Goal: Task Accomplishment & Management: Manage account settings

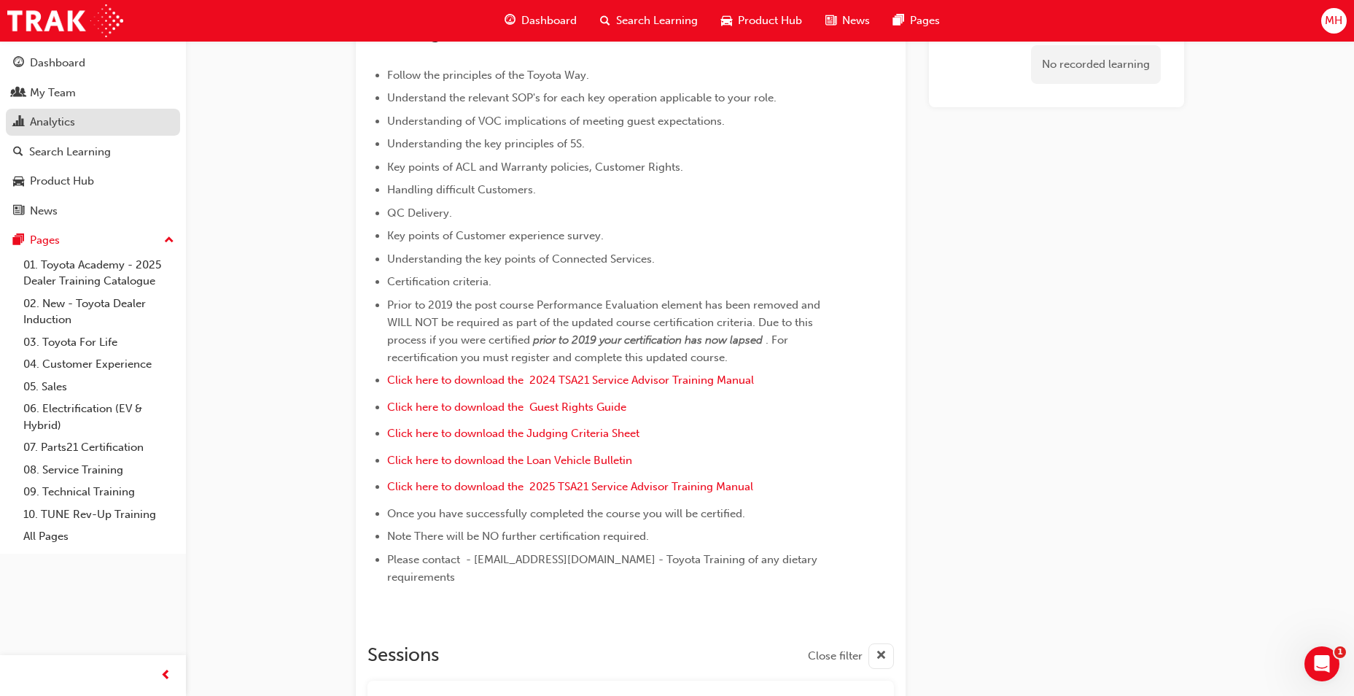
scroll to position [131, 0]
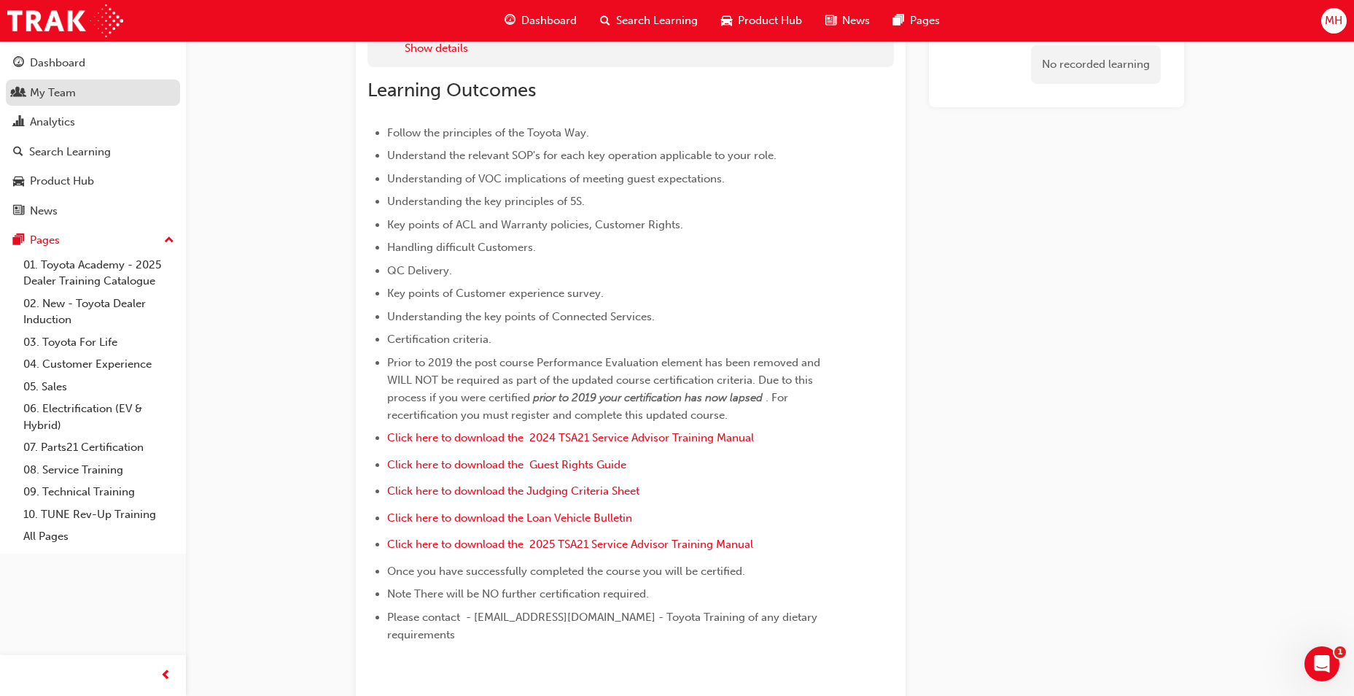
click at [103, 104] on link "My Team" at bounding box center [93, 92] width 174 height 27
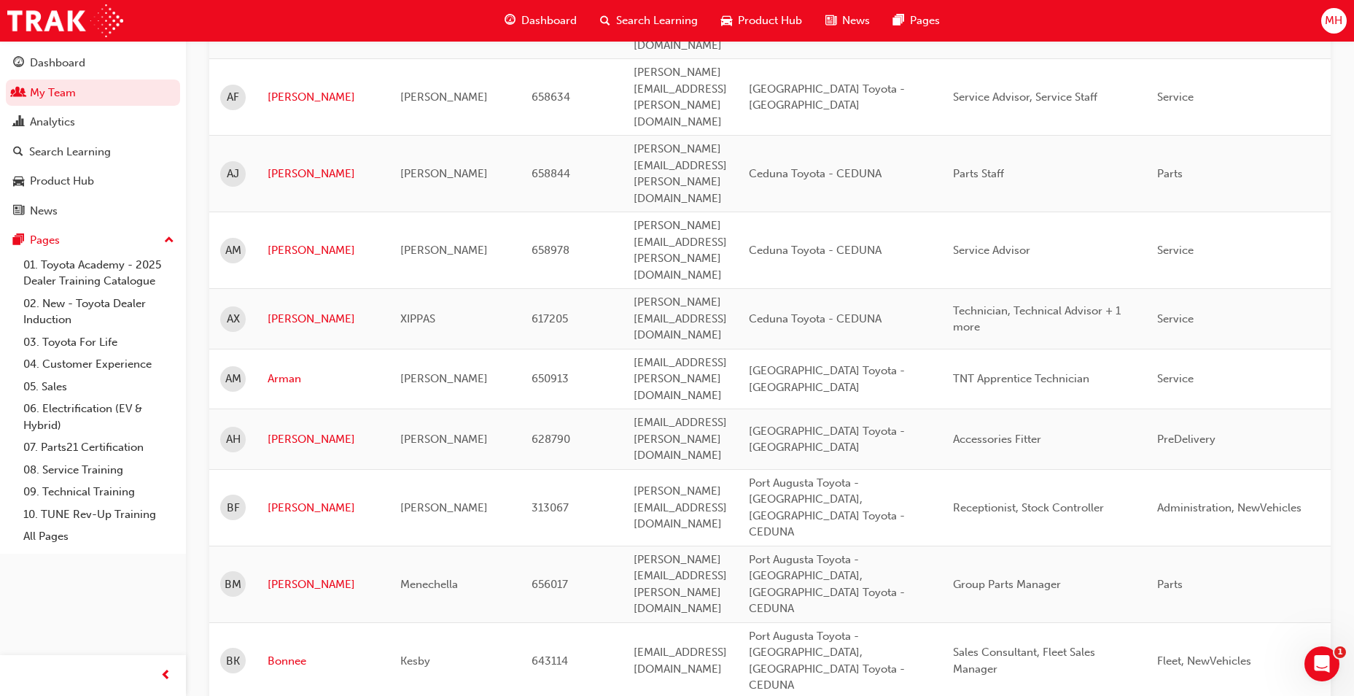
scroll to position [292, 0]
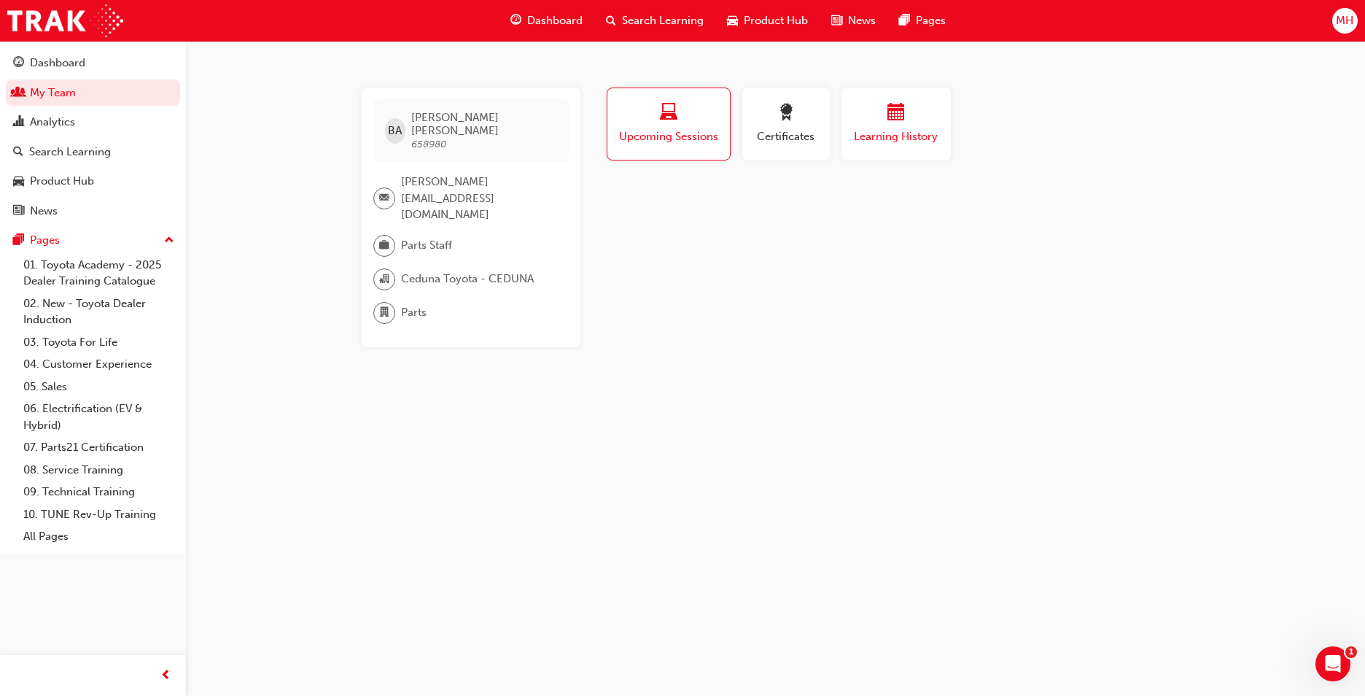
click at [891, 126] on div "Learning History" at bounding box center [896, 125] width 88 height 42
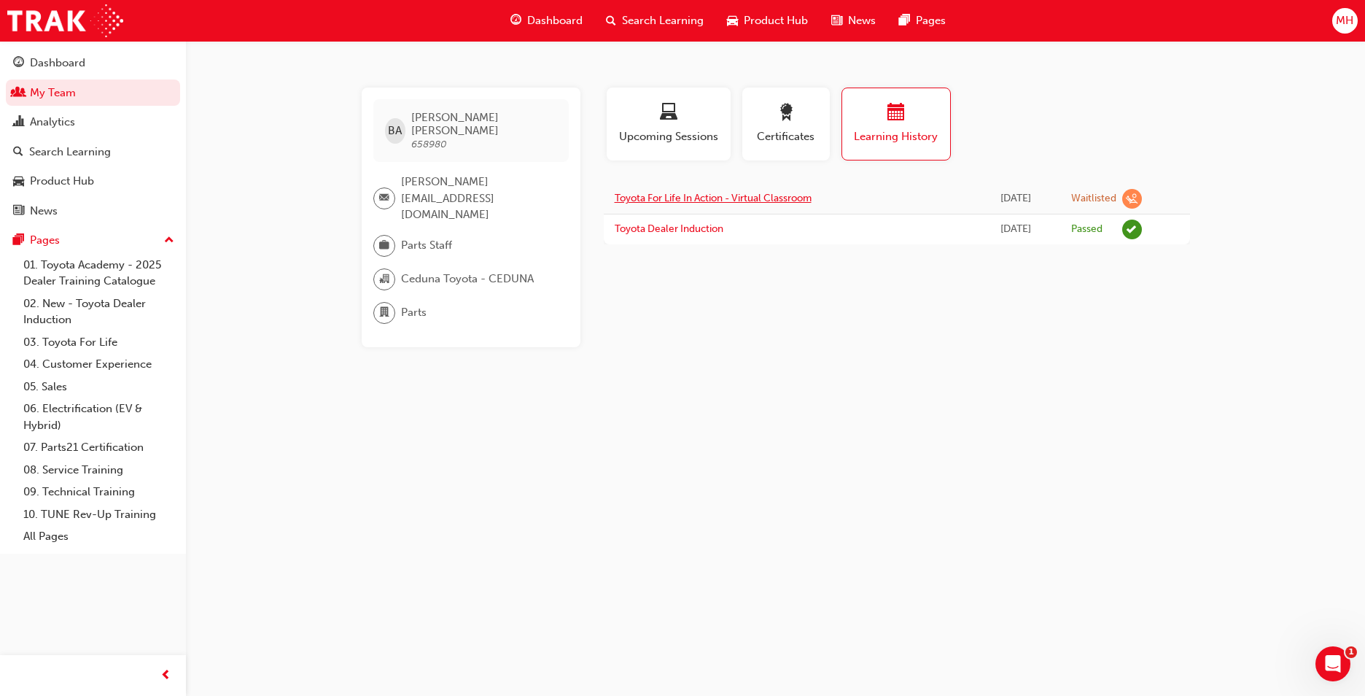
click at [771, 194] on link "Toyota For Life In Action - Virtual Classroom" at bounding box center [713, 198] width 197 height 12
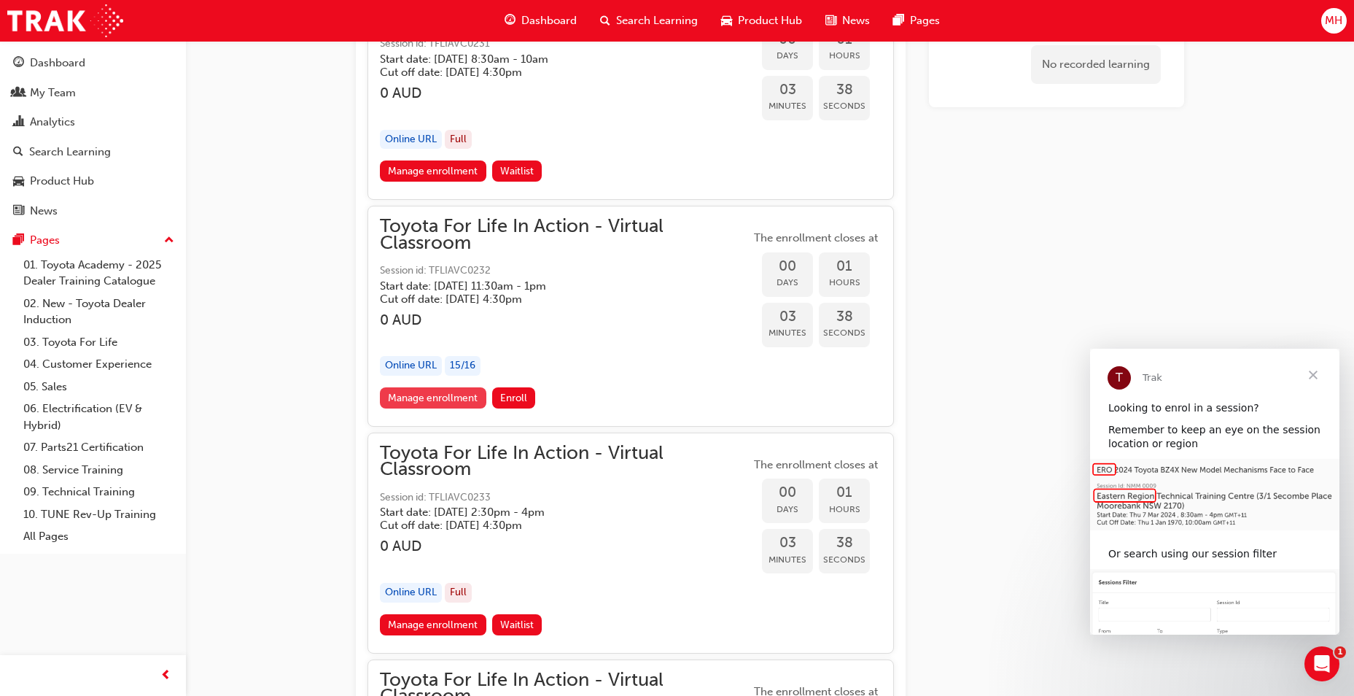
click at [462, 393] on link "Manage enrollment" at bounding box center [433, 397] width 106 height 21
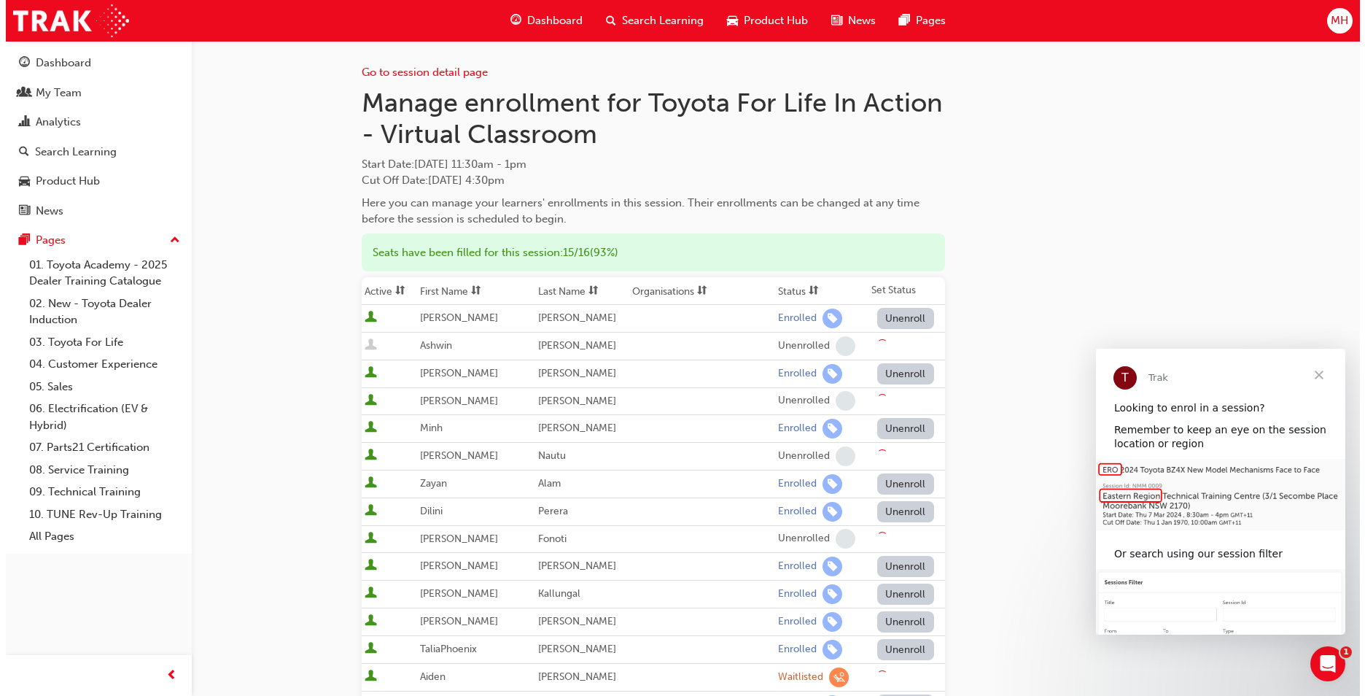
click at [1344, 376] on span "Close" at bounding box center [1318, 375] width 53 height 53
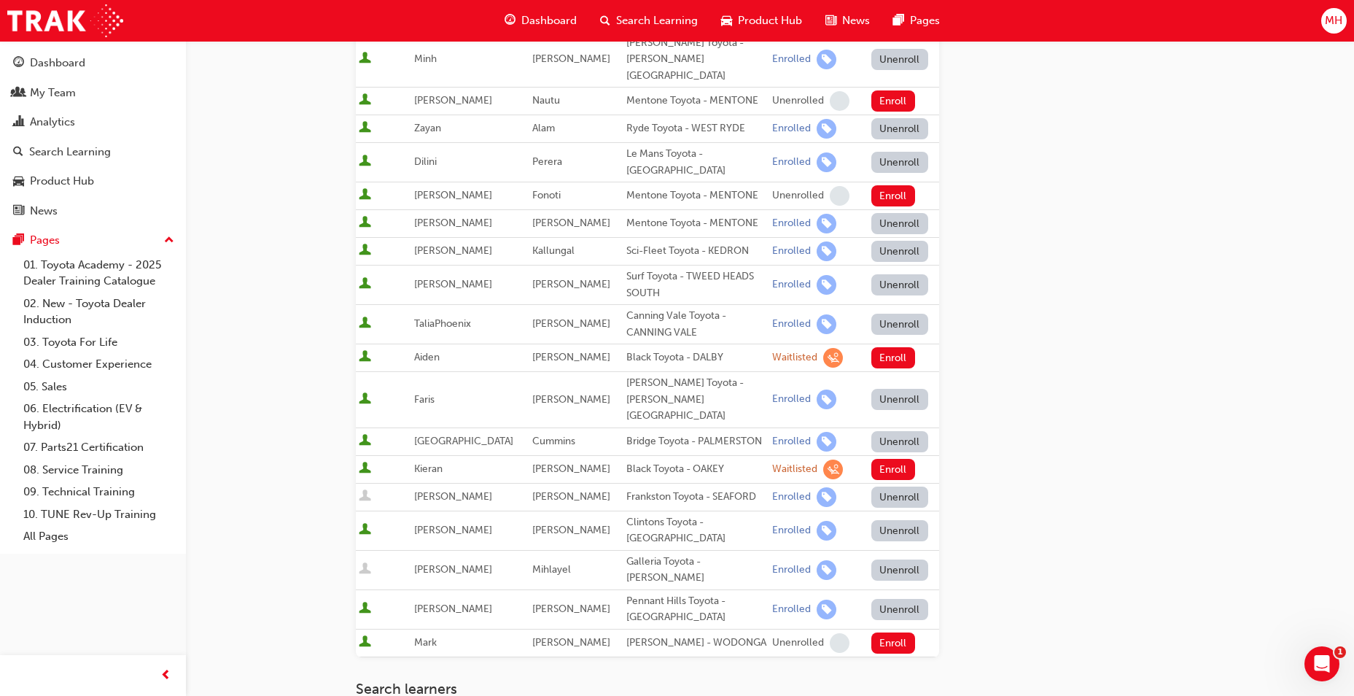
scroll to position [623, 0]
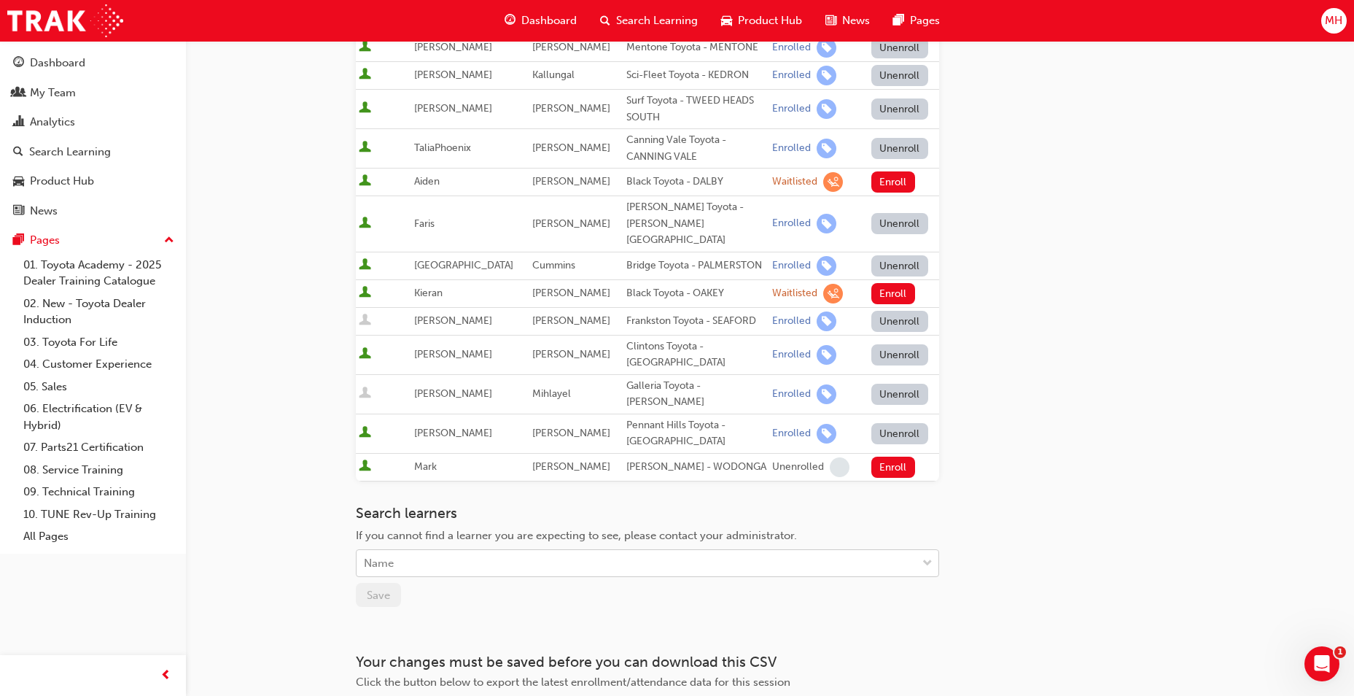
click at [693, 551] on div "Name" at bounding box center [637, 564] width 560 height 26
click at [869, 383] on div "Go to session detail page Manage enrollment for Toyota For Life In Action - Vir…" at bounding box center [647, 69] width 583 height 1302
click at [712, 505] on div "Search learners If you cannot find a learner you are expecting to see, please c…" at bounding box center [647, 556] width 583 height 103
click at [719, 551] on div "Name" at bounding box center [637, 564] width 560 height 26
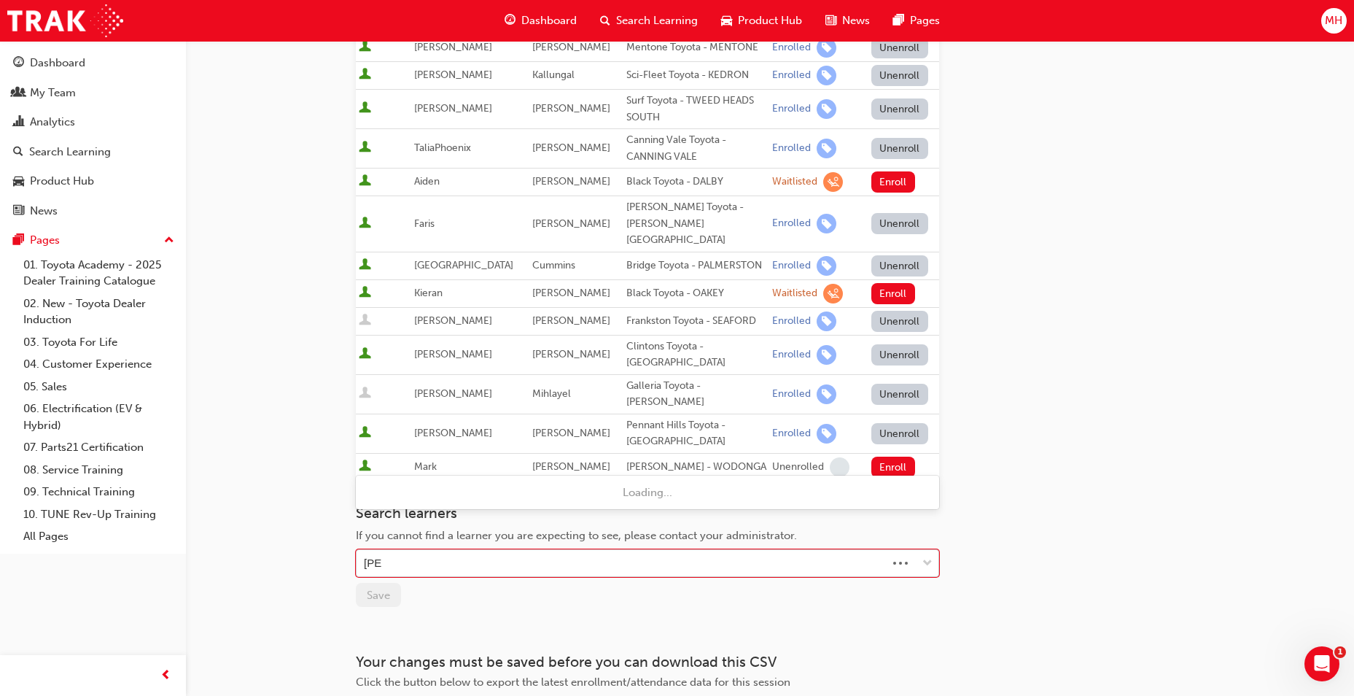
type input "[PERSON_NAME]"
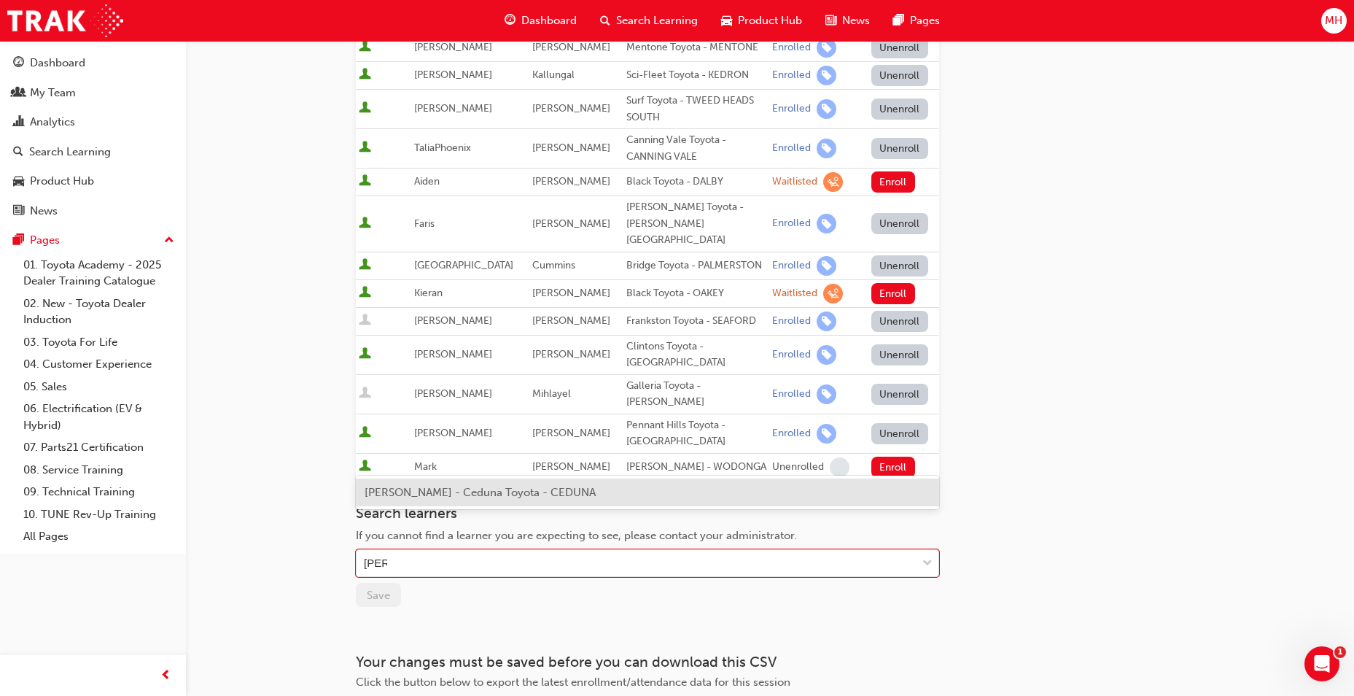
click at [541, 493] on span "[PERSON_NAME] - Ceduna Toyota - CEDUNA" at bounding box center [480, 492] width 231 height 13
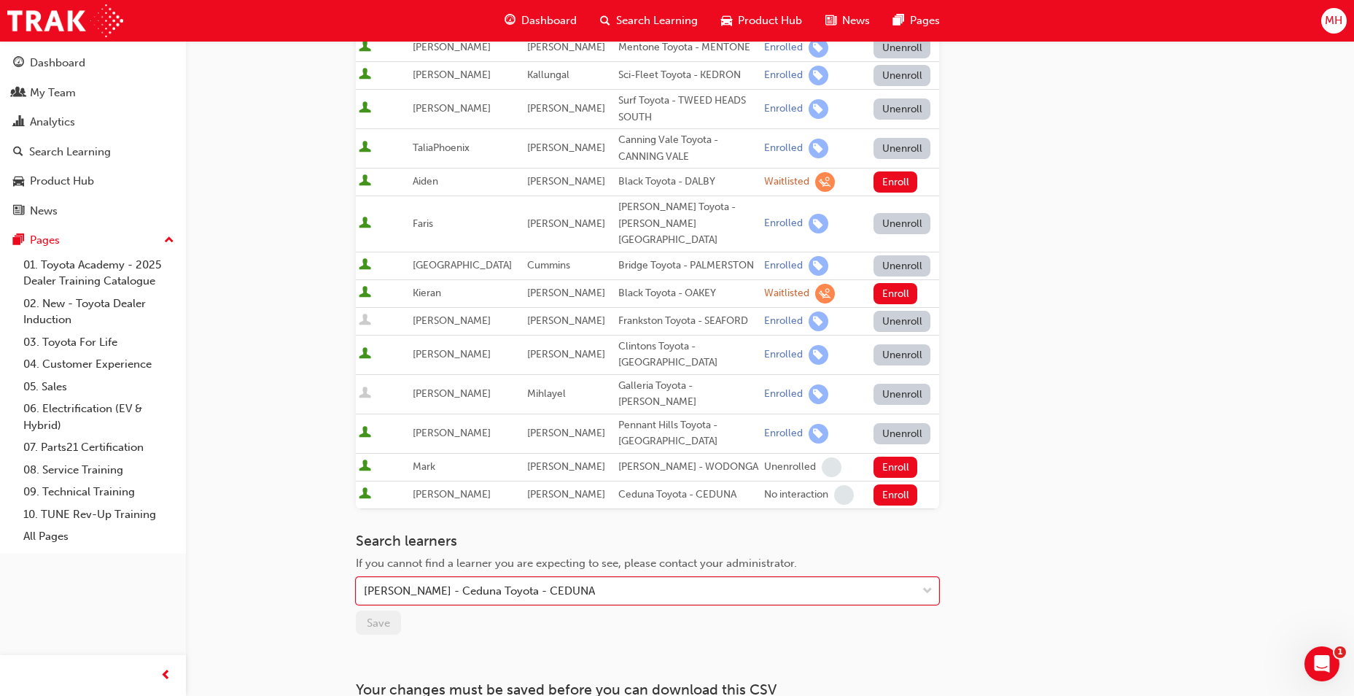
click at [885, 481] on td "Enroll" at bounding box center [902, 495] width 74 height 28
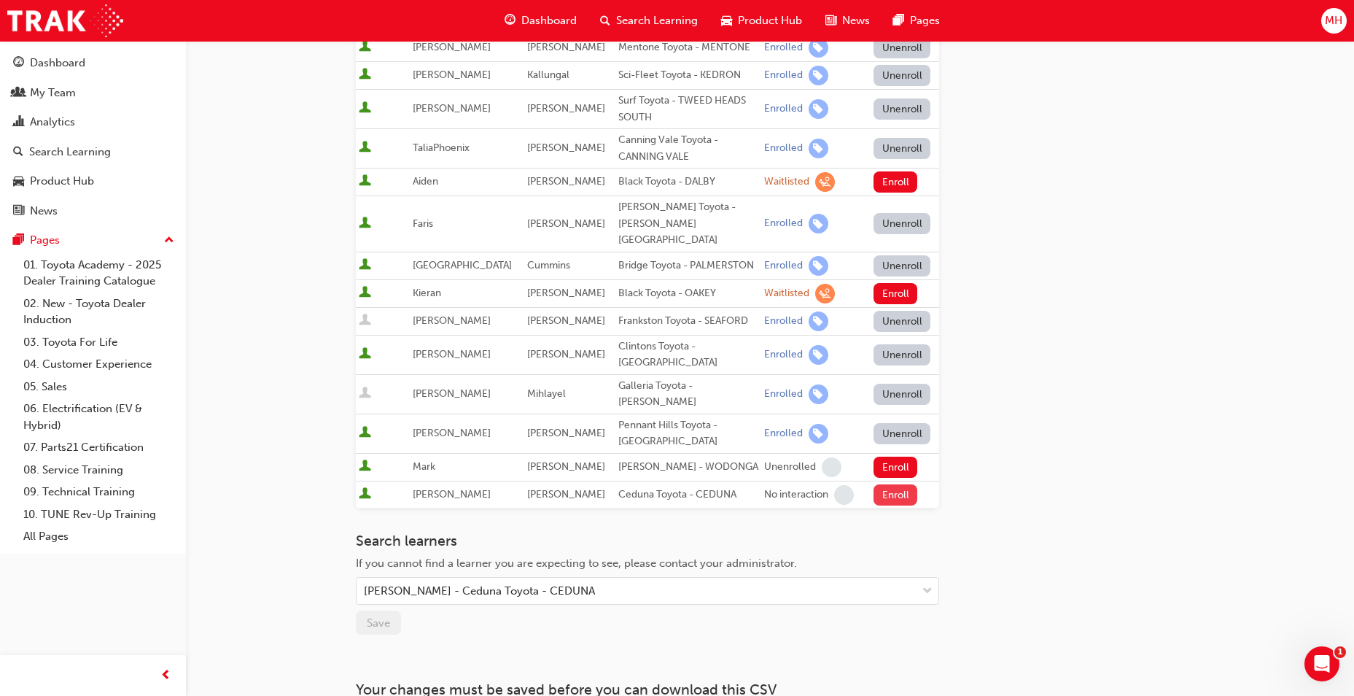
click at [885, 484] on button "Enroll" at bounding box center [896, 494] width 44 height 21
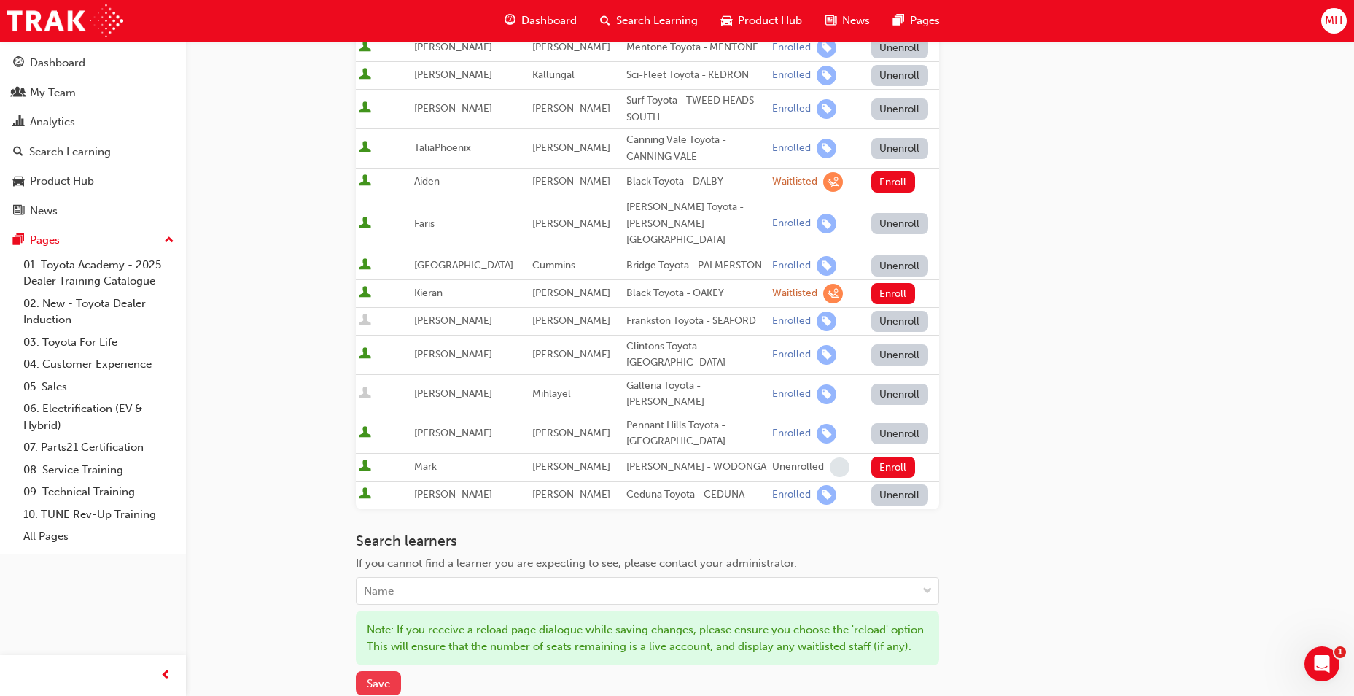
click at [357, 671] on button "Save" at bounding box center [378, 683] width 45 height 24
